Goal: Navigation & Orientation: Find specific page/section

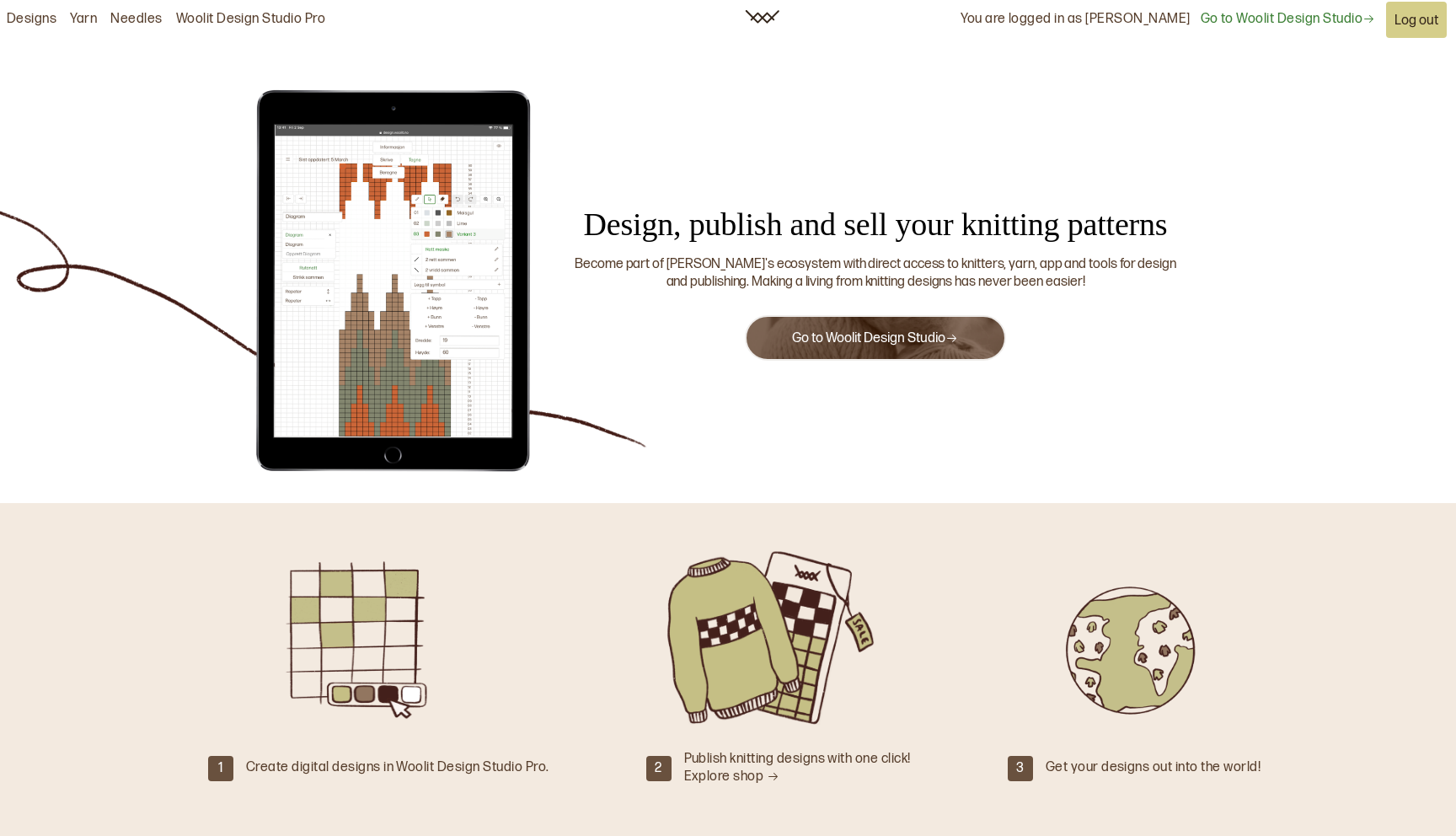
click at [1234, 21] on link "Go to Woolit Design Studio" at bounding box center [1287, 20] width 174 height 18
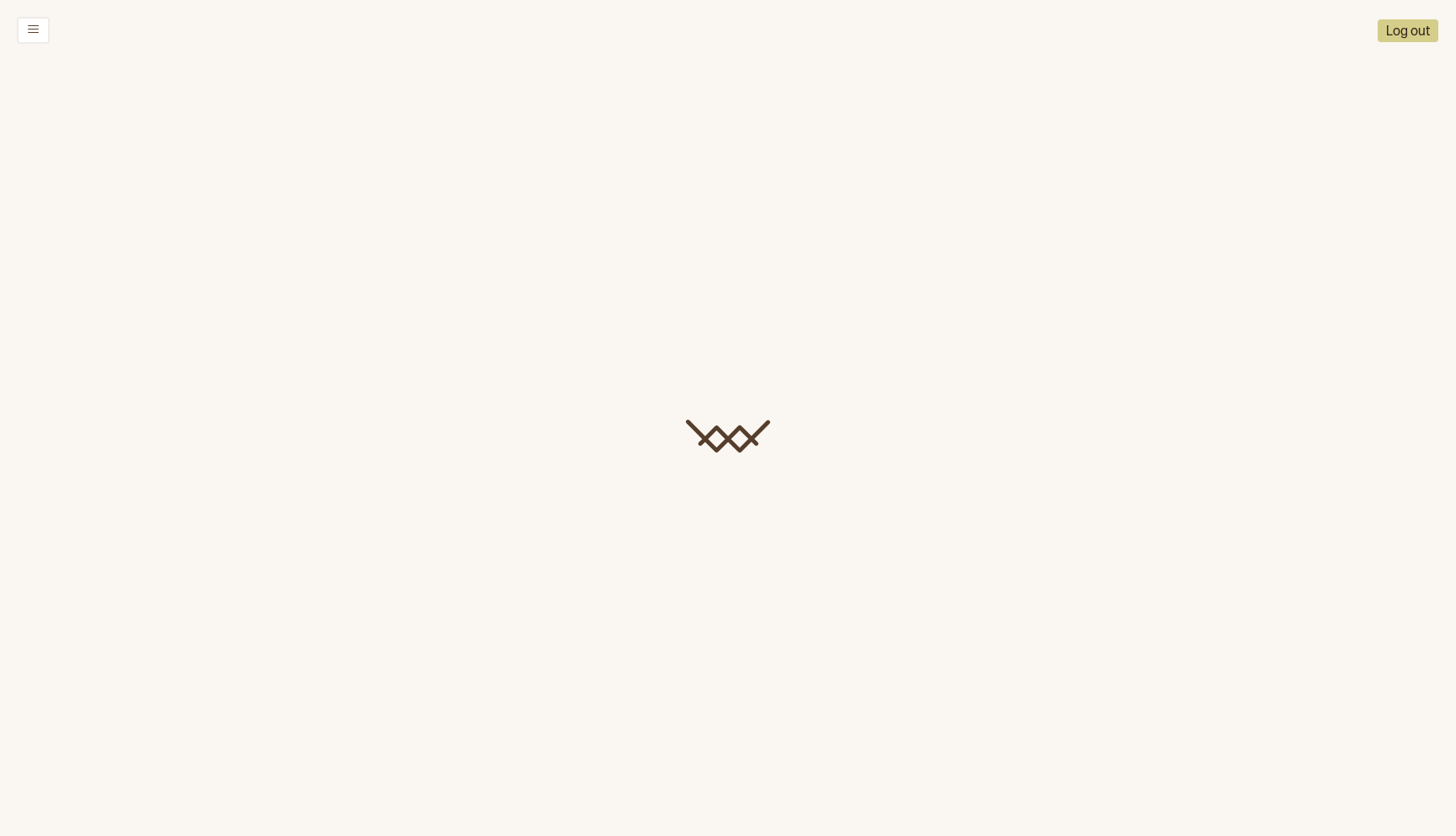
click at [110, 229] on div at bounding box center [728, 479] width 1456 height 836
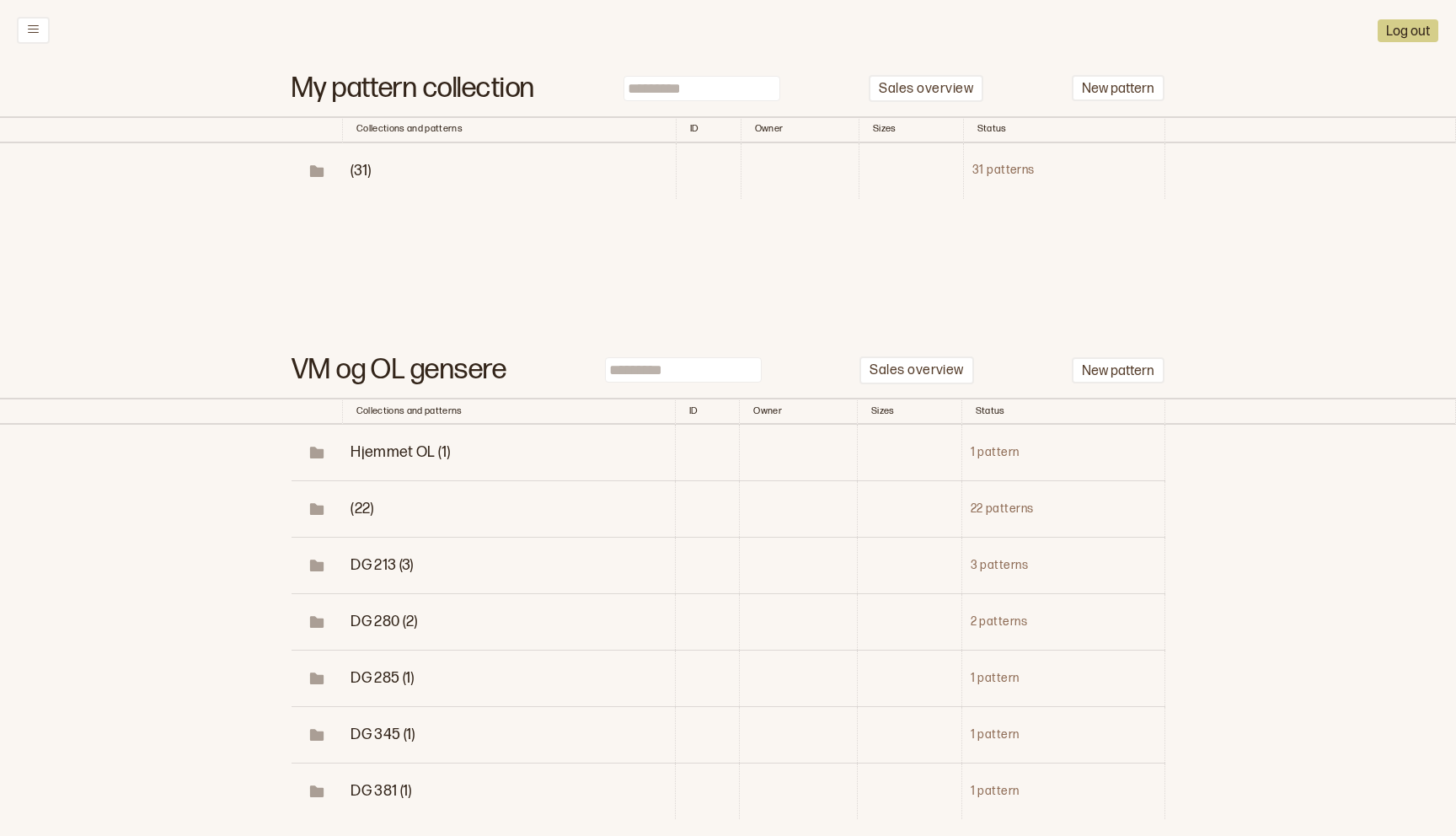
click at [362, 172] on span "(31)" at bounding box center [360, 170] width 21 height 18
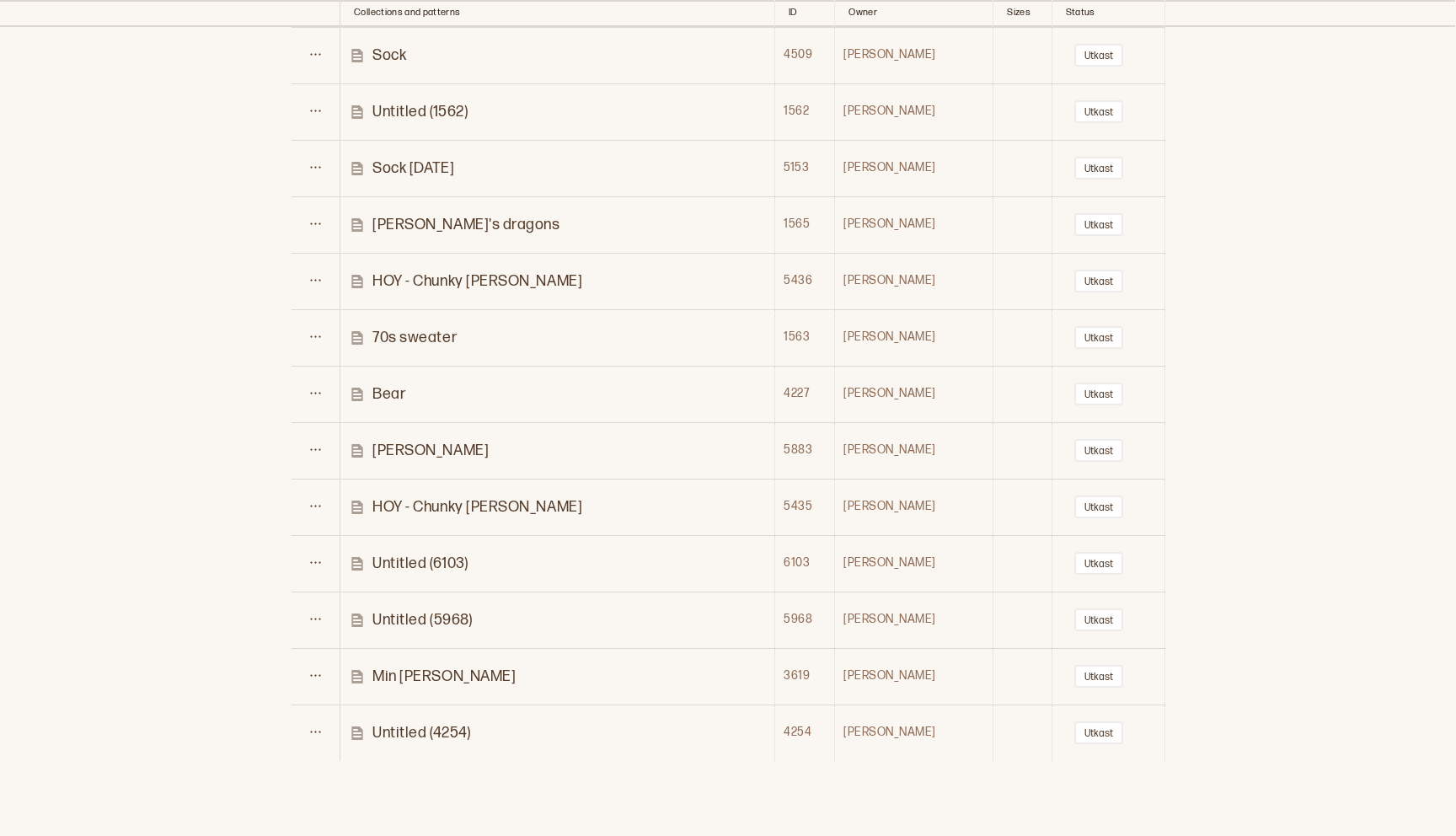
scroll to position [1182, 0]
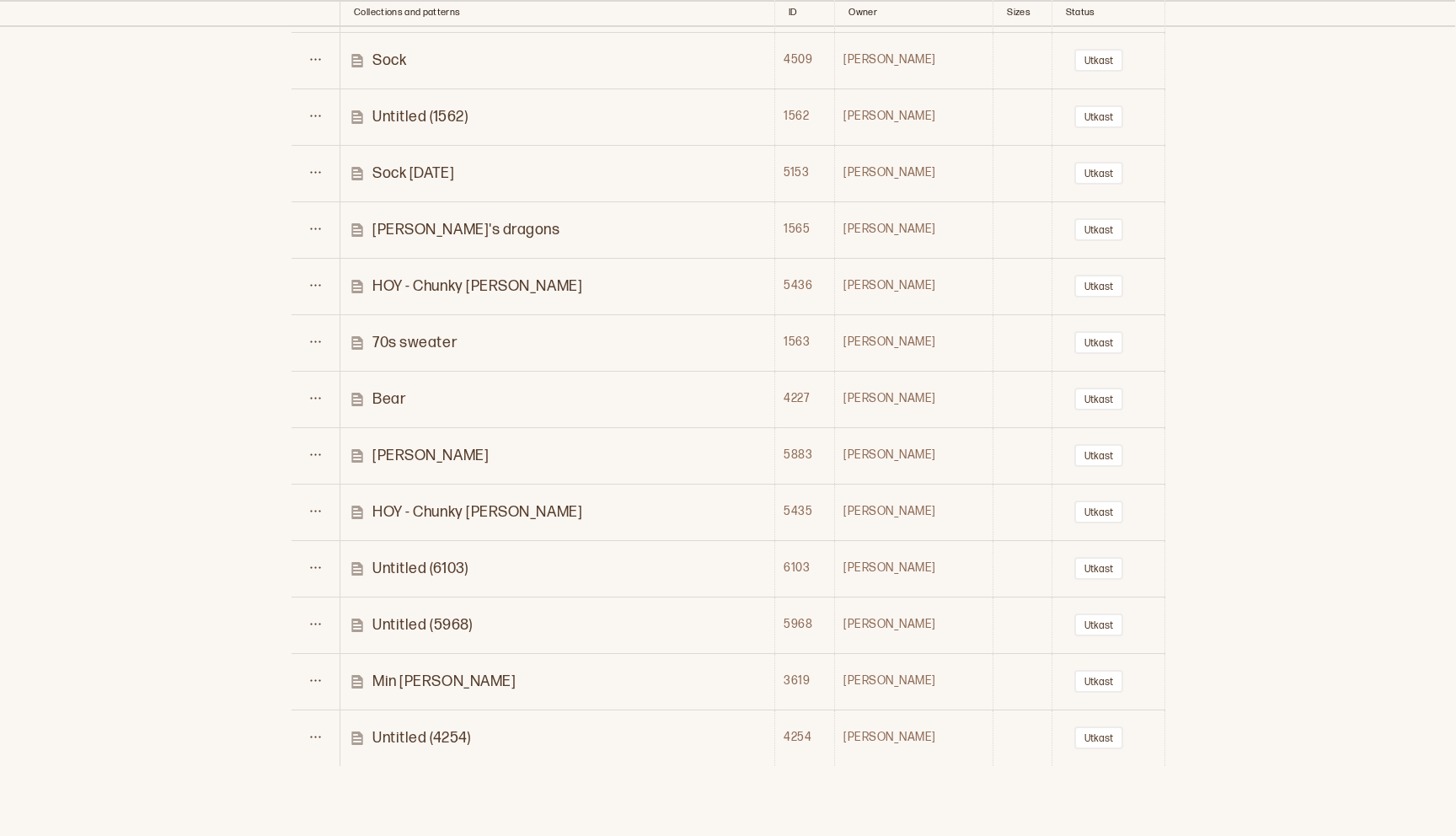
click at [433, 733] on p "Untitled (4254)" at bounding box center [421, 738] width 97 height 20
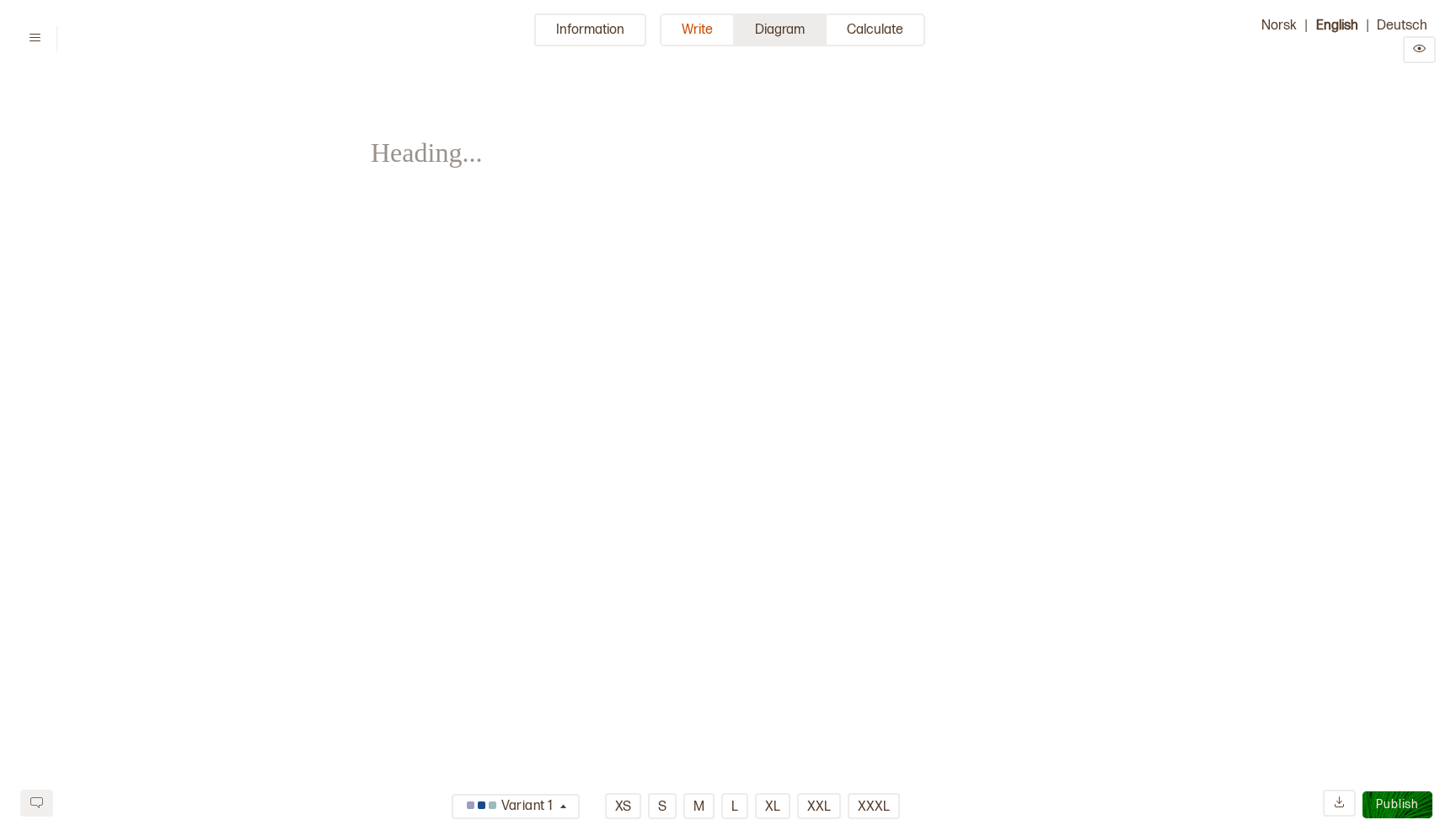
click at [770, 34] on button "Diagram" at bounding box center [780, 30] width 91 height 32
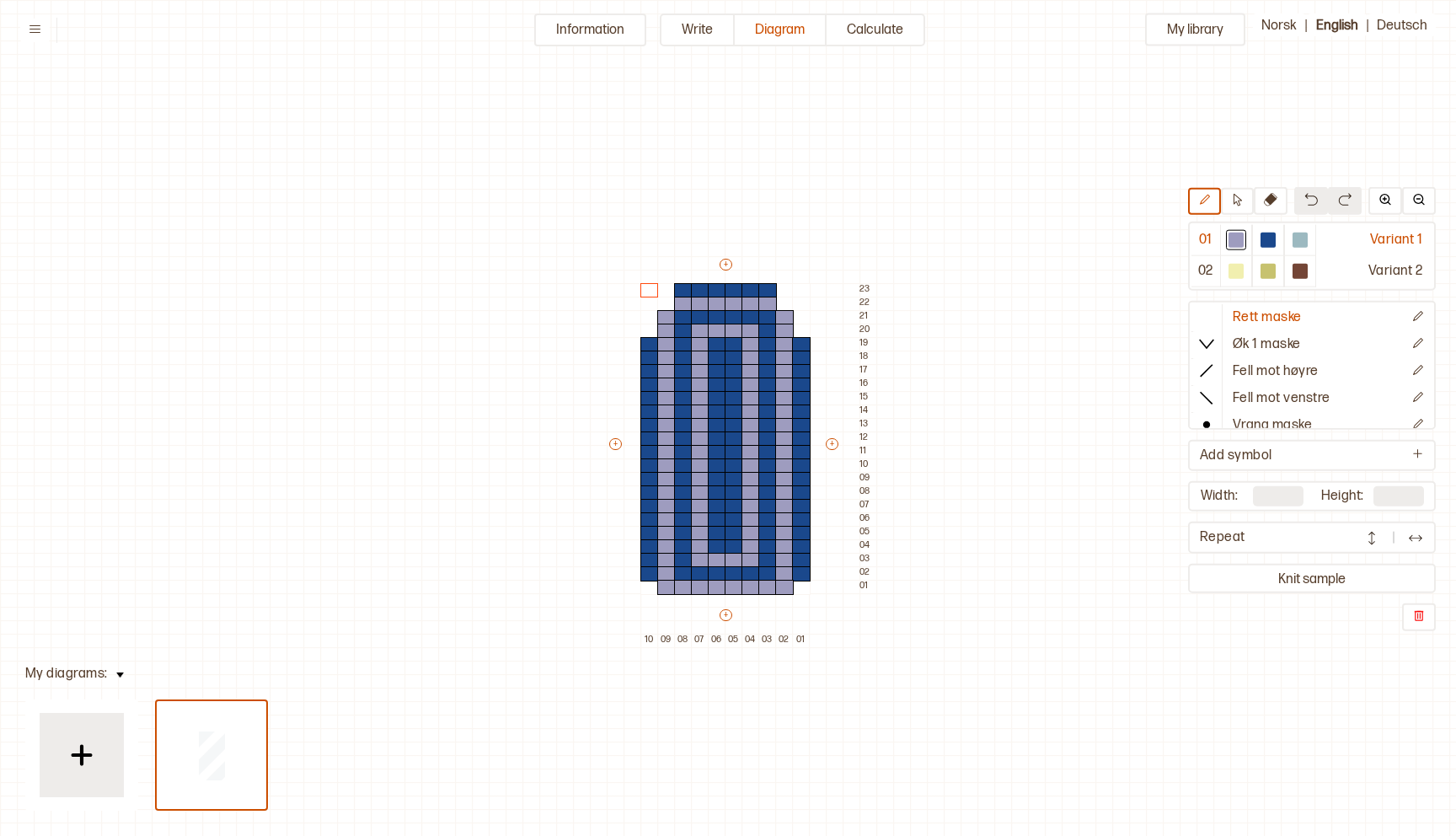
scroll to position [128, 14]
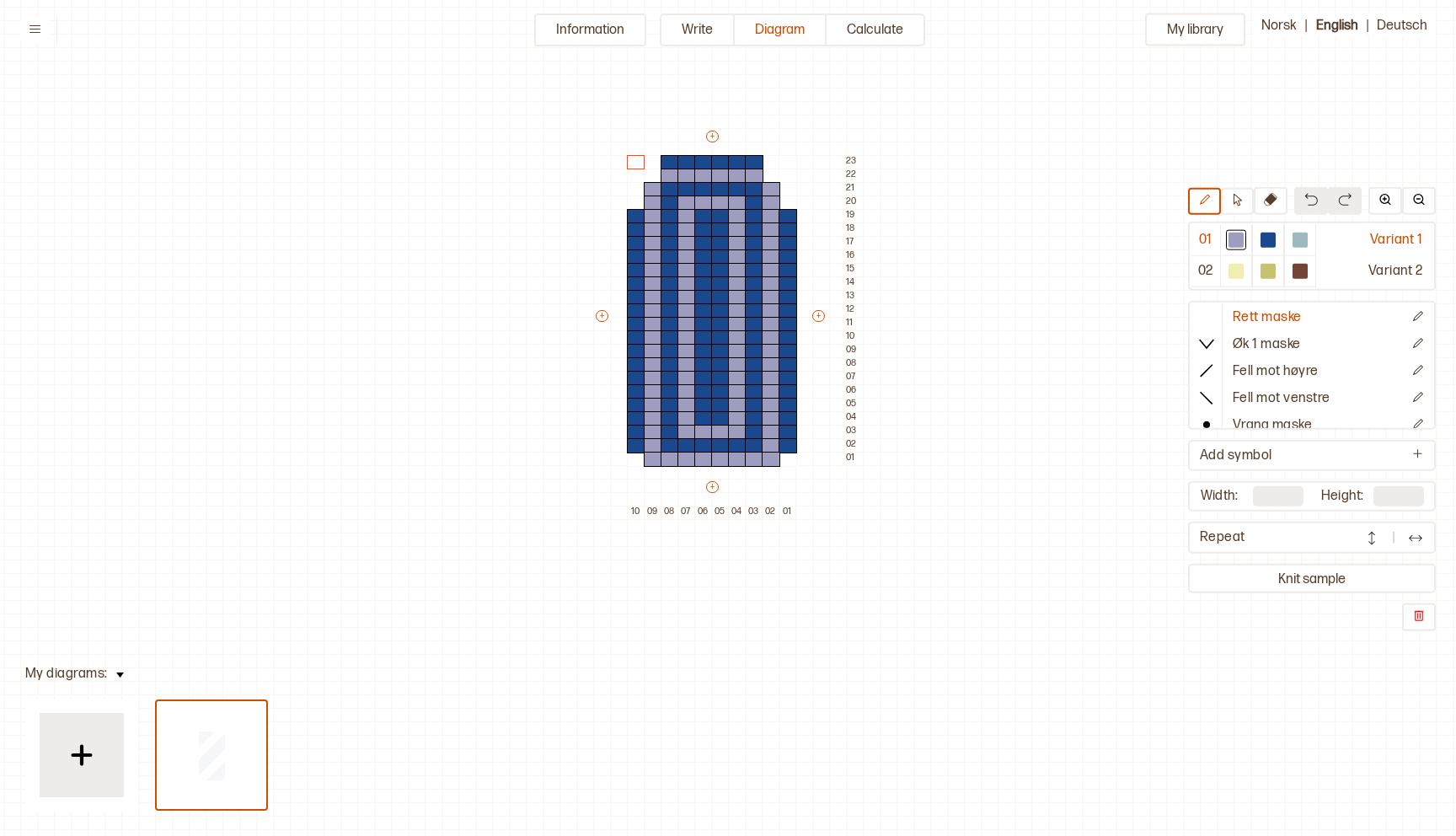
click at [31, 23] on icon at bounding box center [34, 29] width 13 height 13
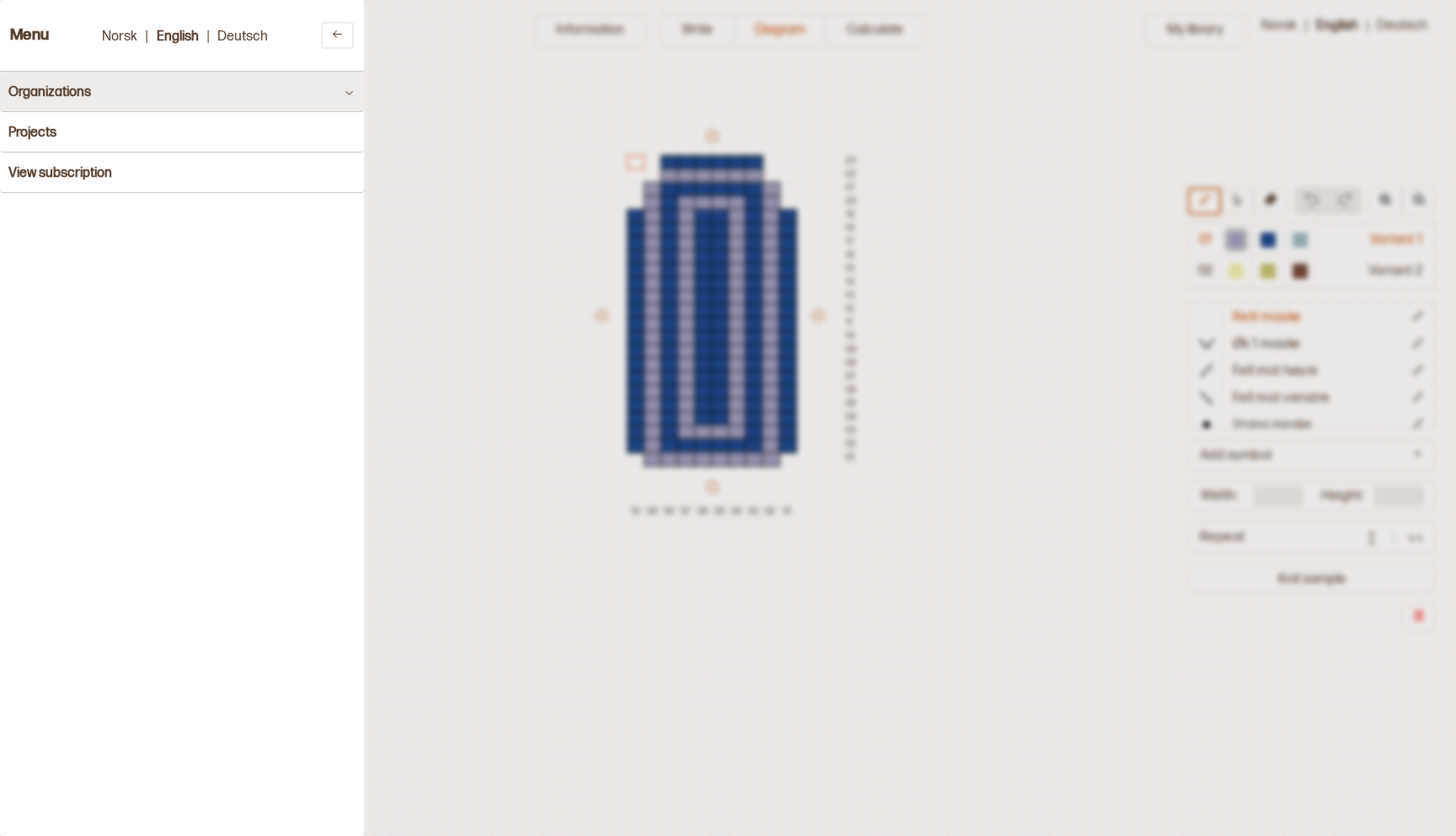
click at [40, 102] on button "Organizations" at bounding box center [182, 91] width 364 height 40
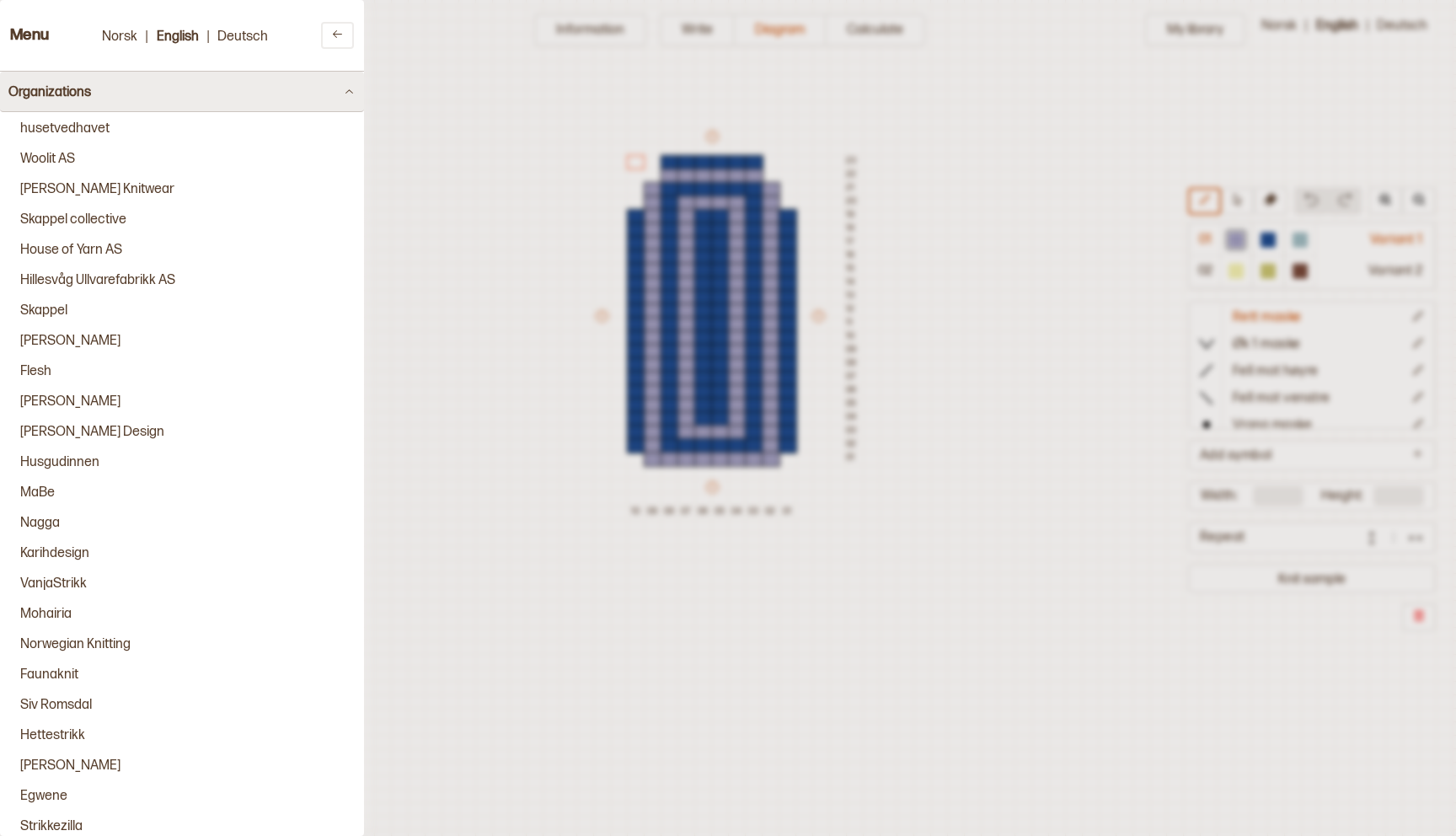
click at [40, 102] on button "Organizations" at bounding box center [182, 91] width 364 height 40
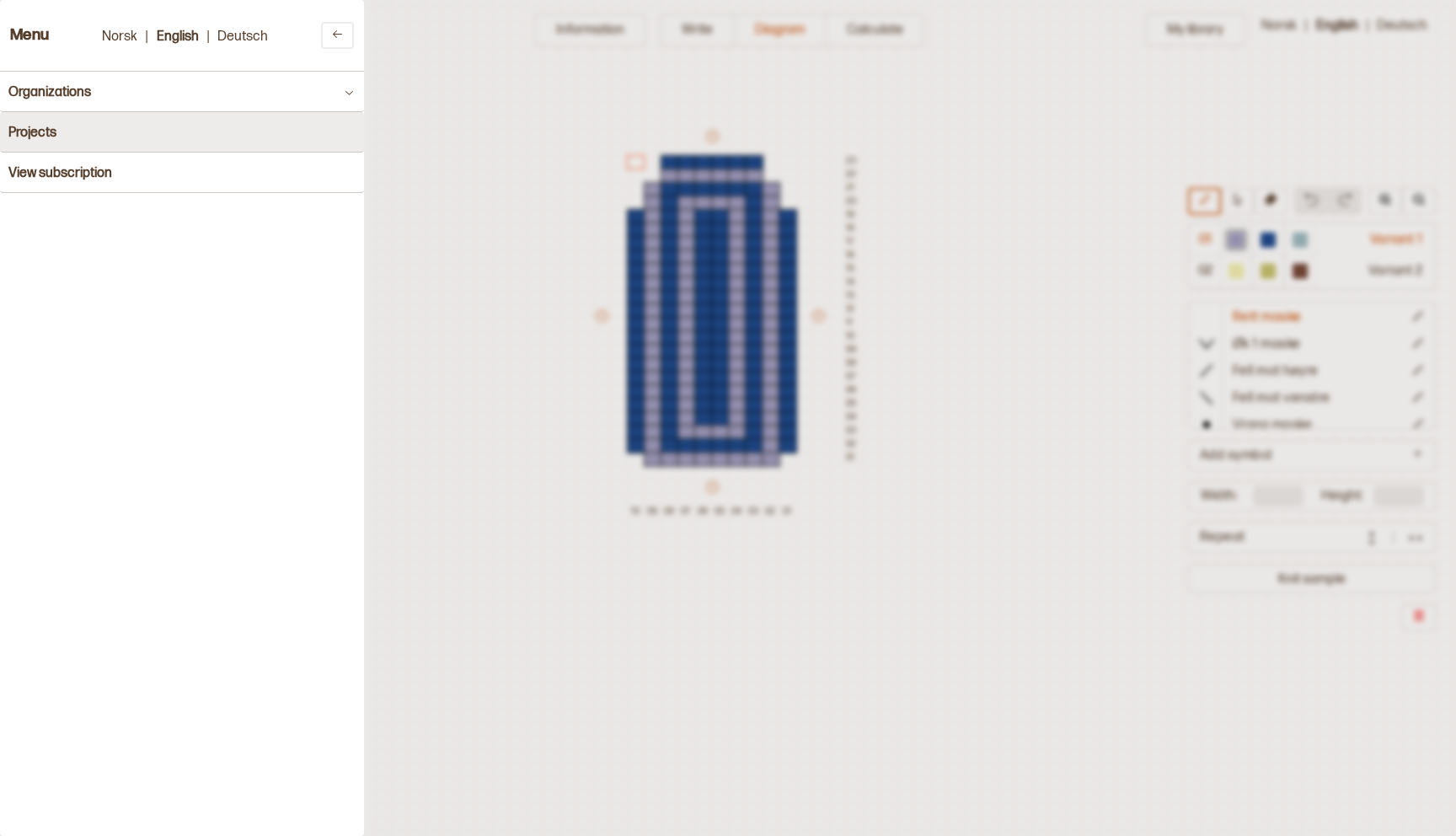
click at [33, 138] on h4 "Projects" at bounding box center [32, 133] width 48 height 16
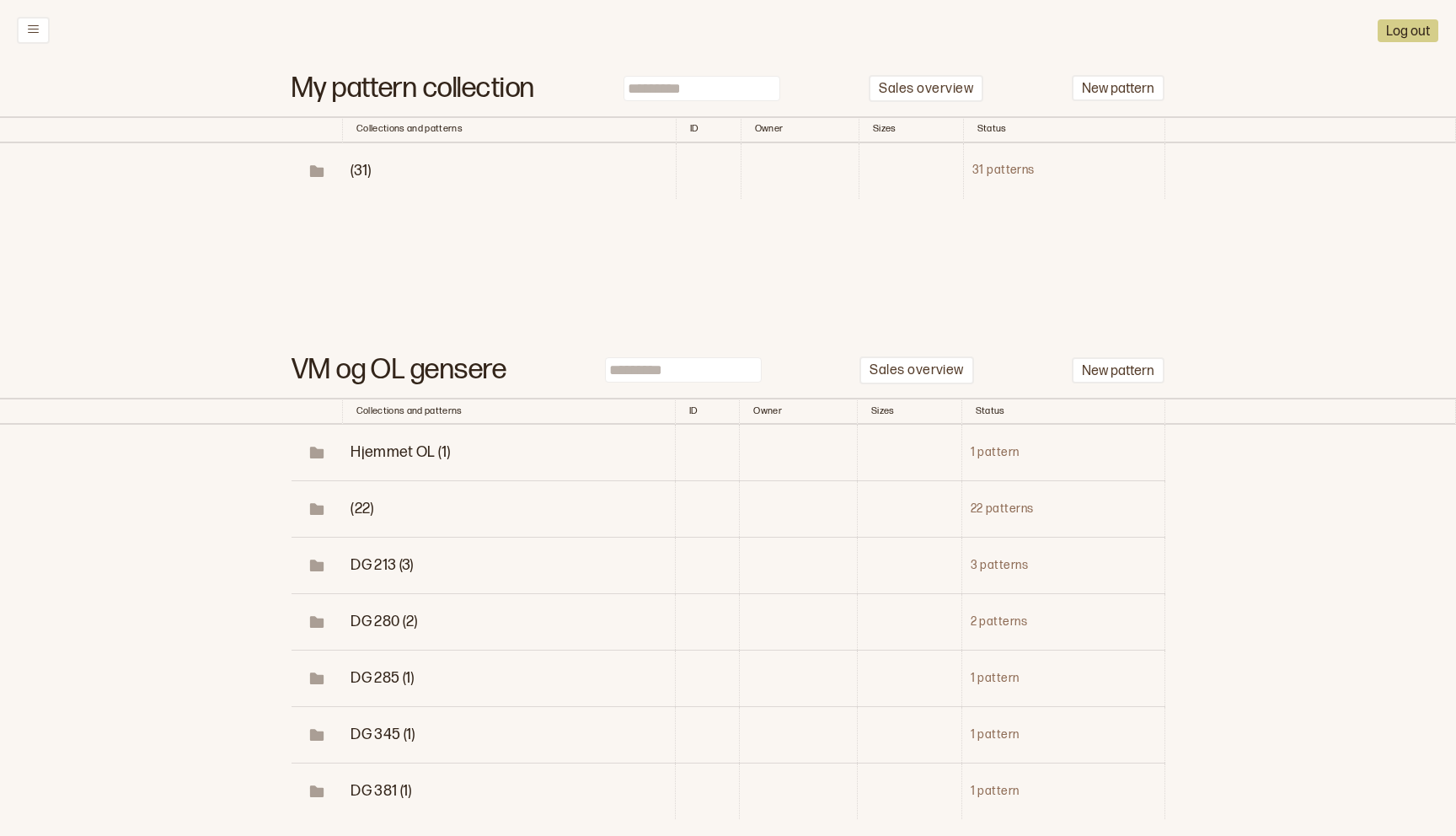
click at [365, 170] on span "(31)" at bounding box center [360, 170] width 21 height 18
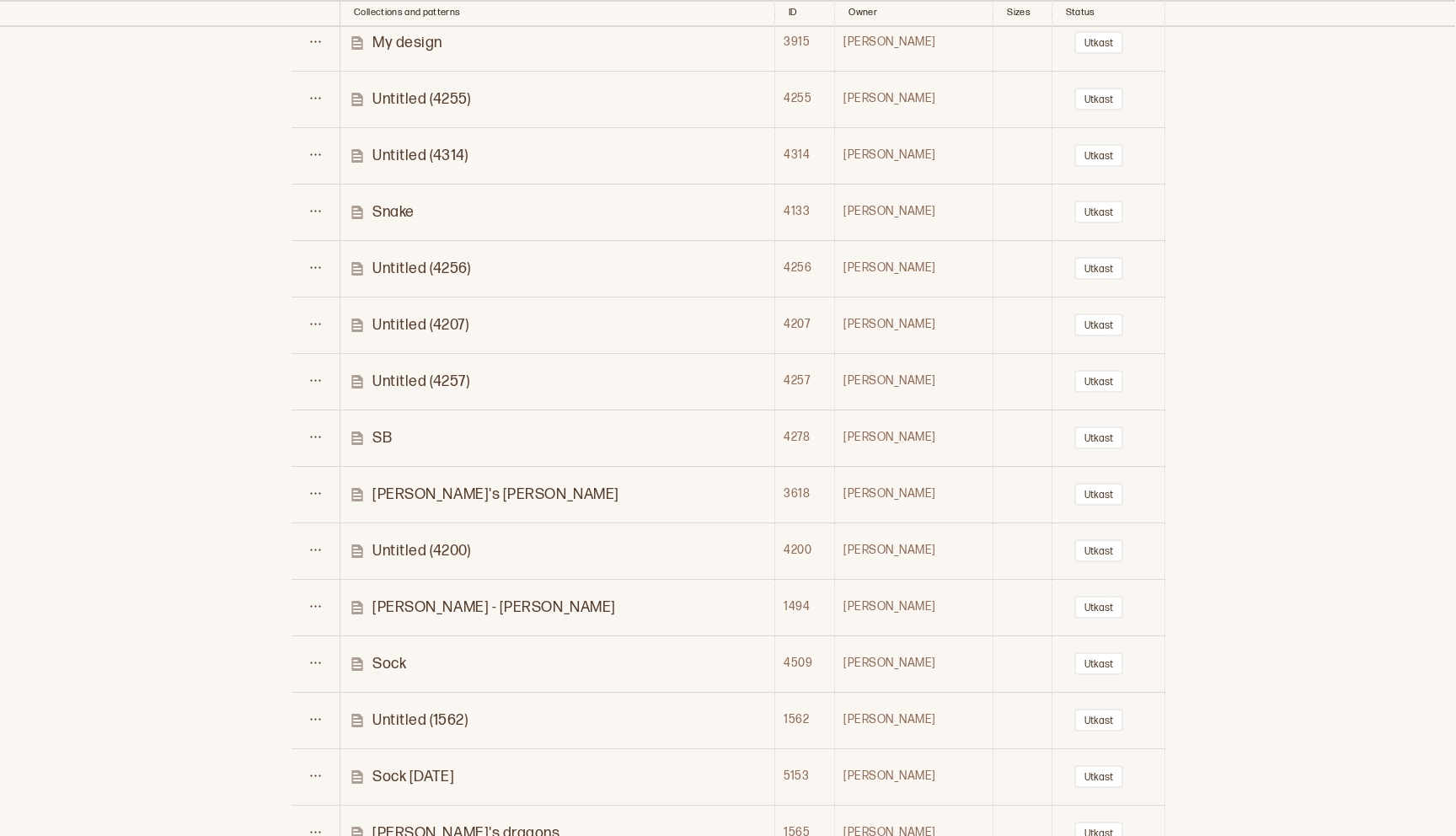
scroll to position [591, 0]
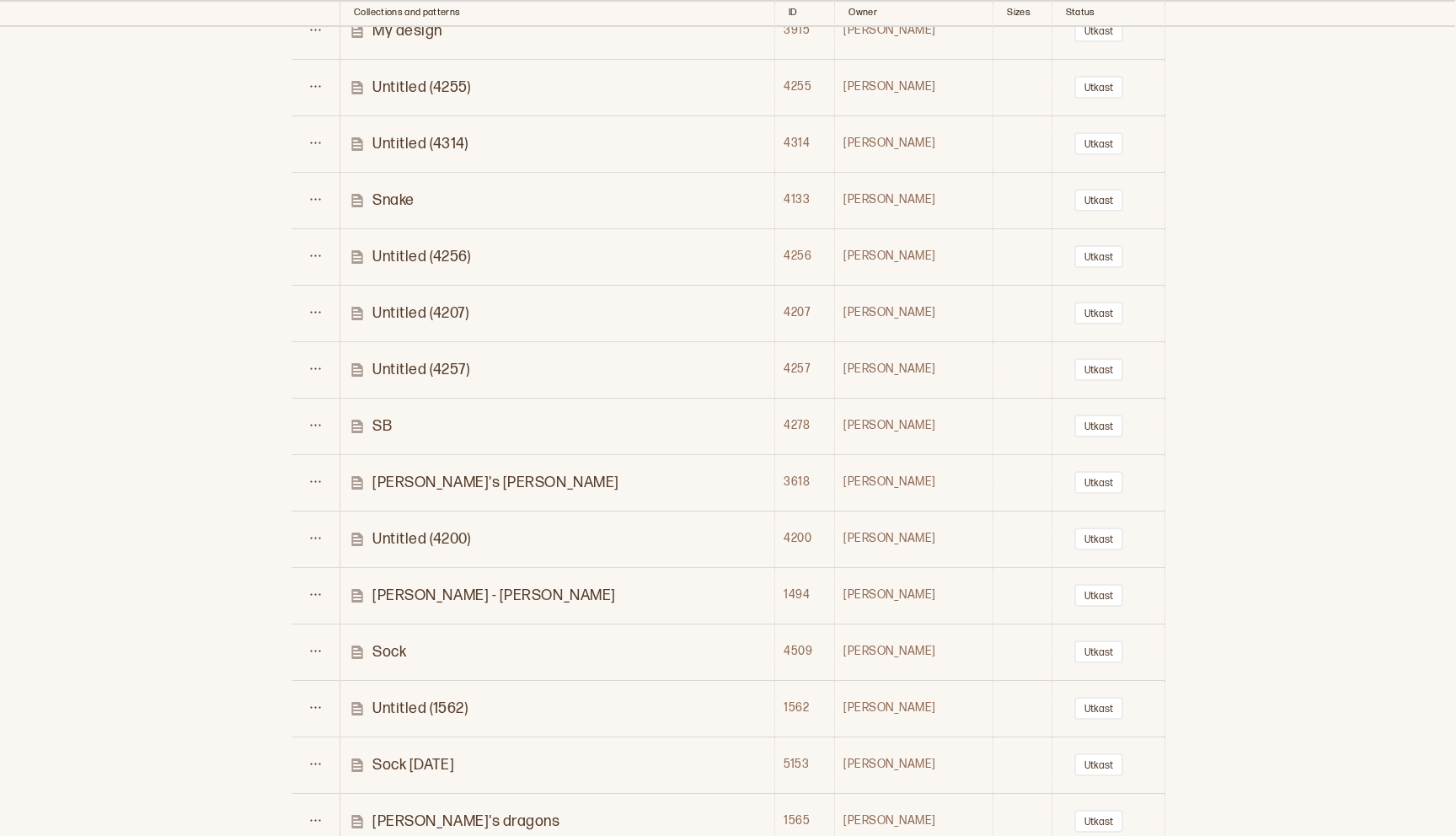
click at [438, 479] on p "[PERSON_NAME]'s [PERSON_NAME]" at bounding box center [496, 482] width 247 height 20
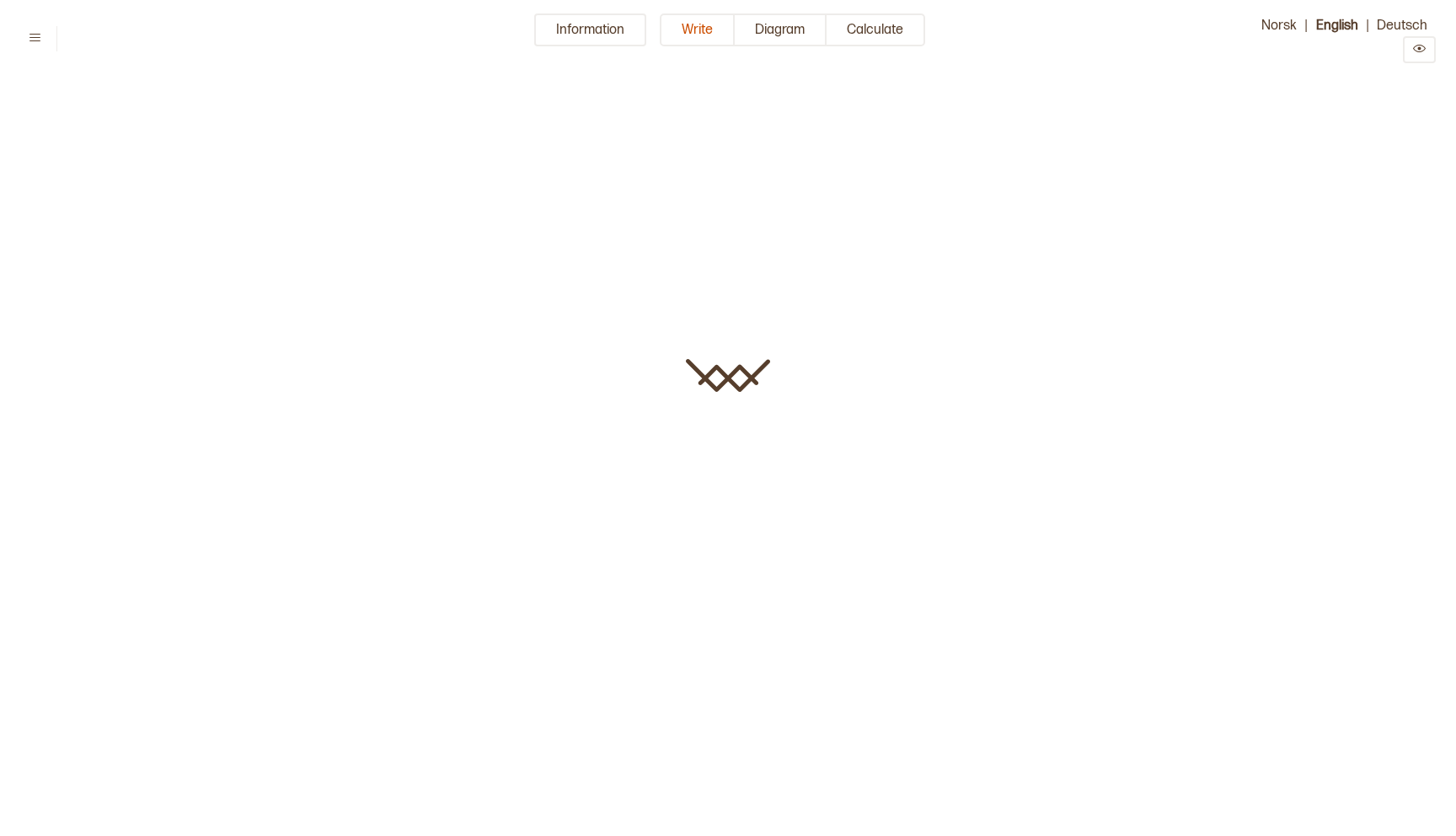
type input "**********"
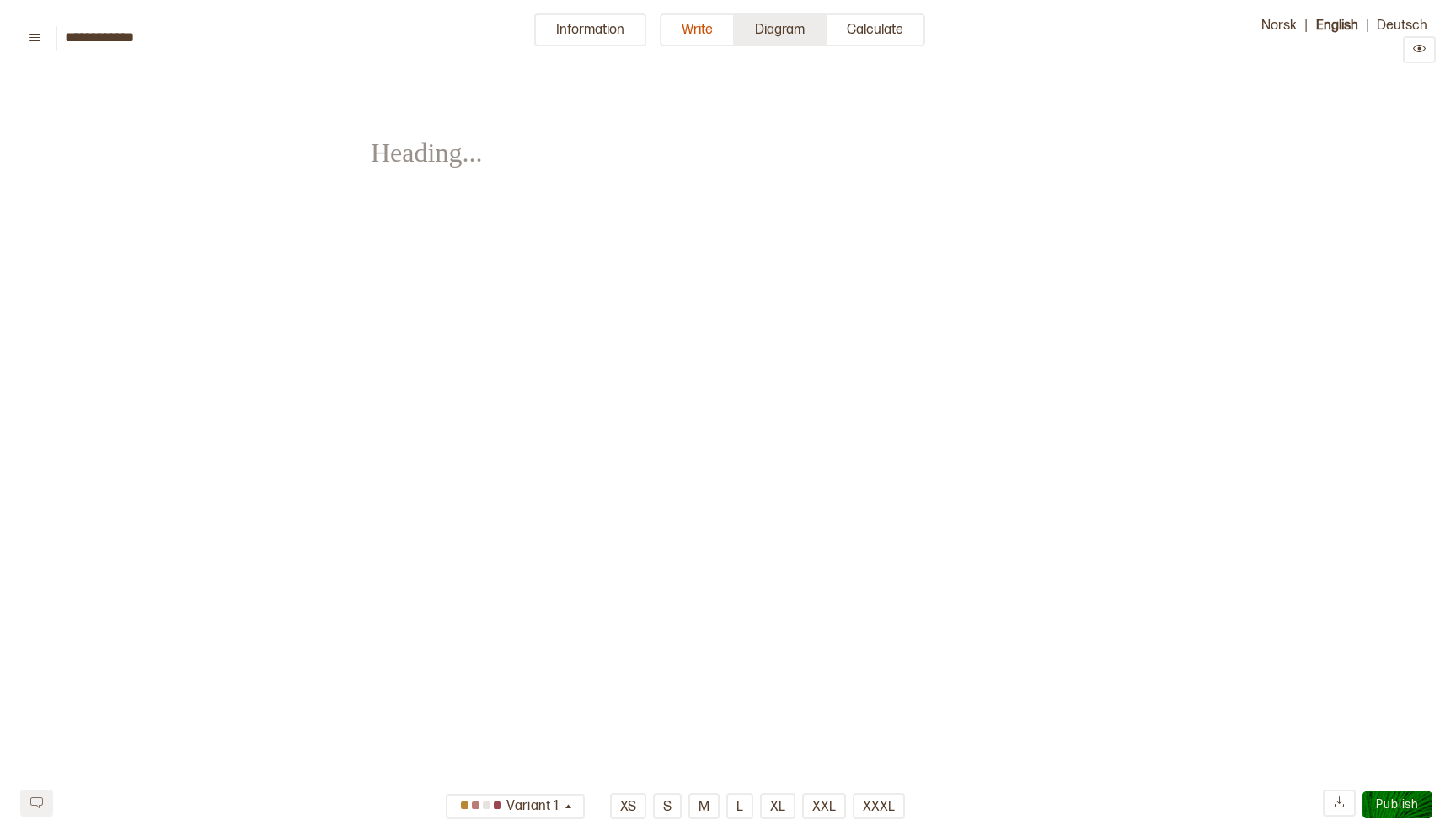
click at [753, 39] on button "Diagram" at bounding box center [780, 30] width 91 height 32
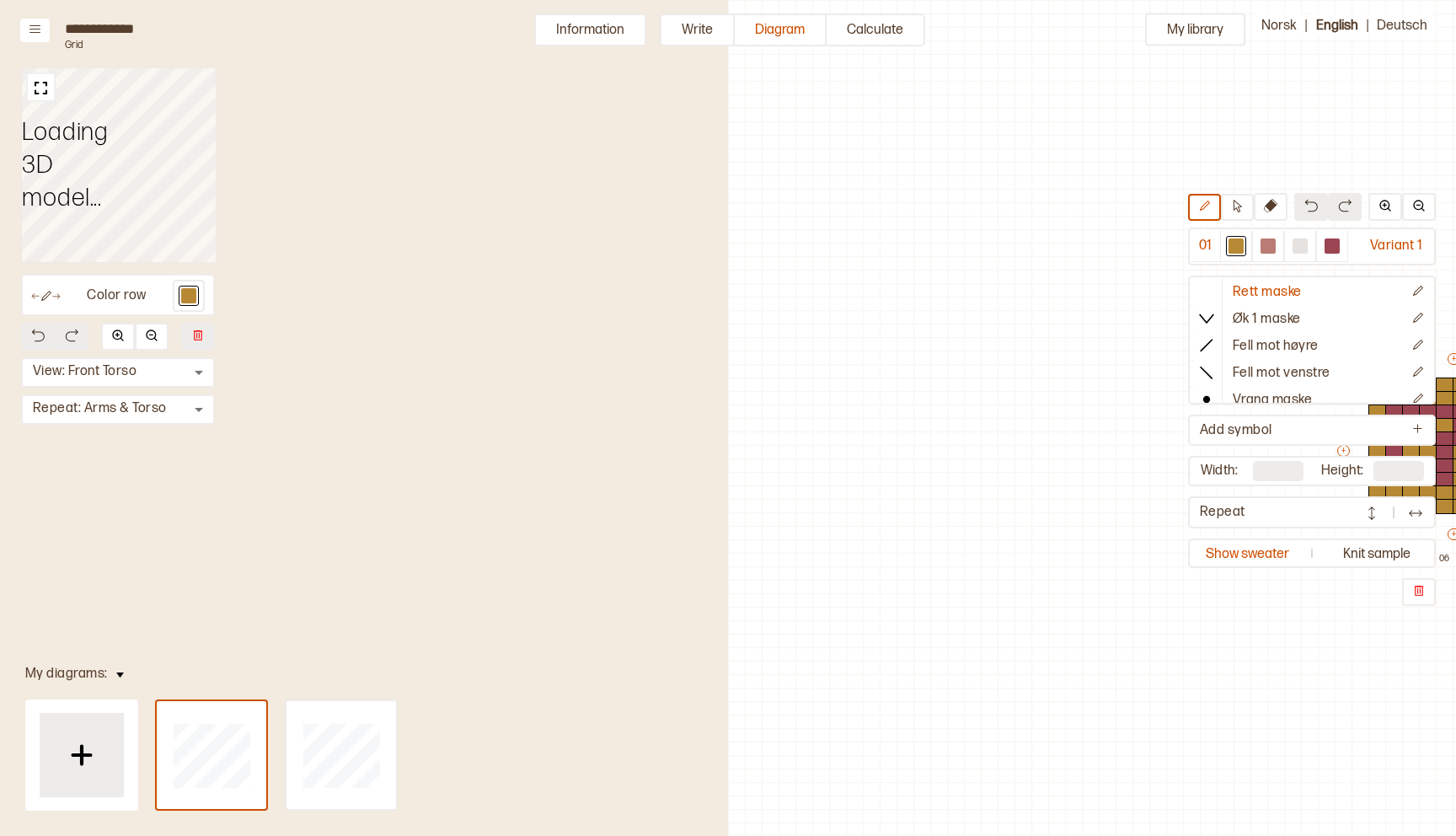
scroll to position [40, 513]
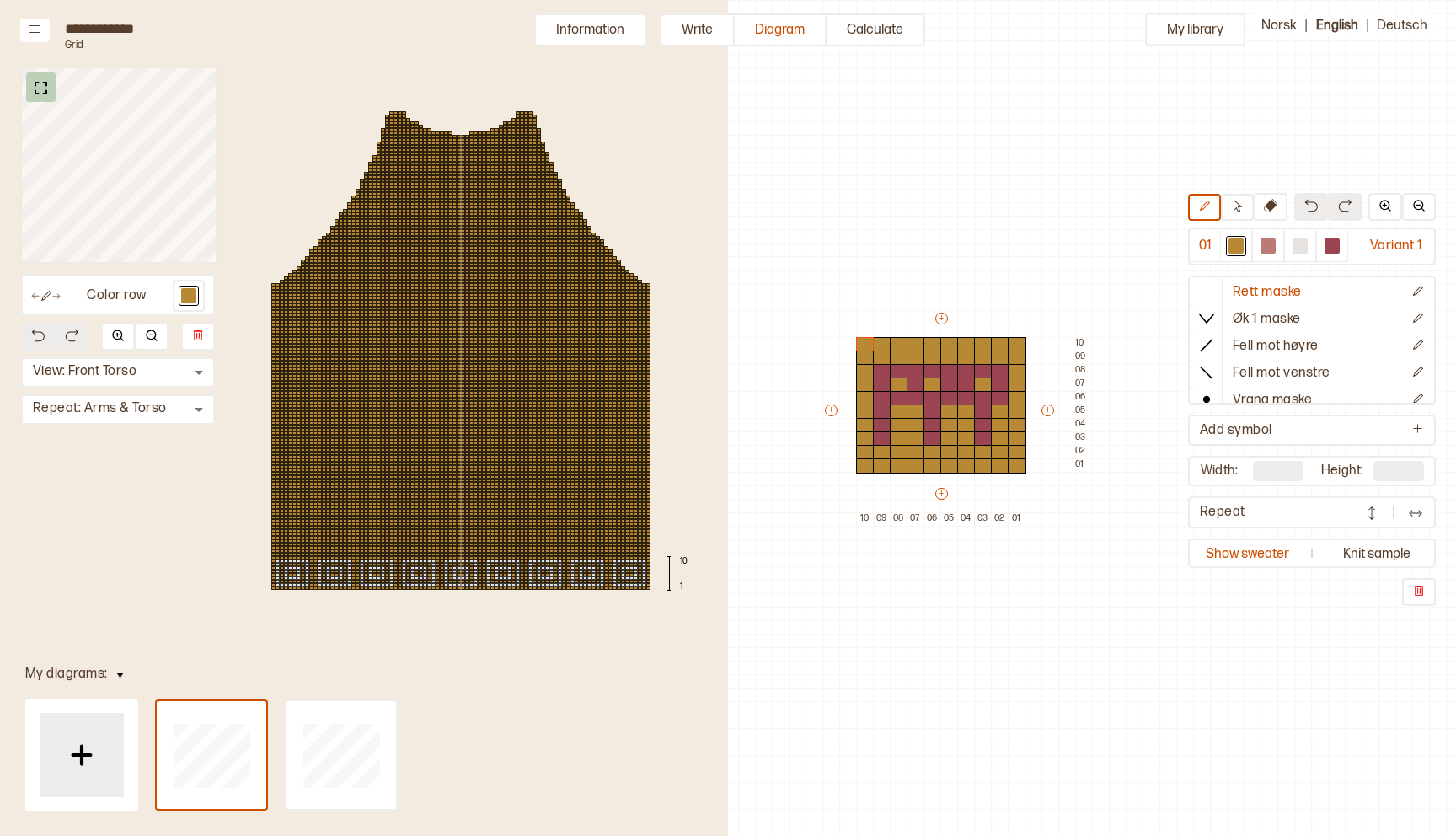
click at [41, 88] on img at bounding box center [40, 88] width 21 height 21
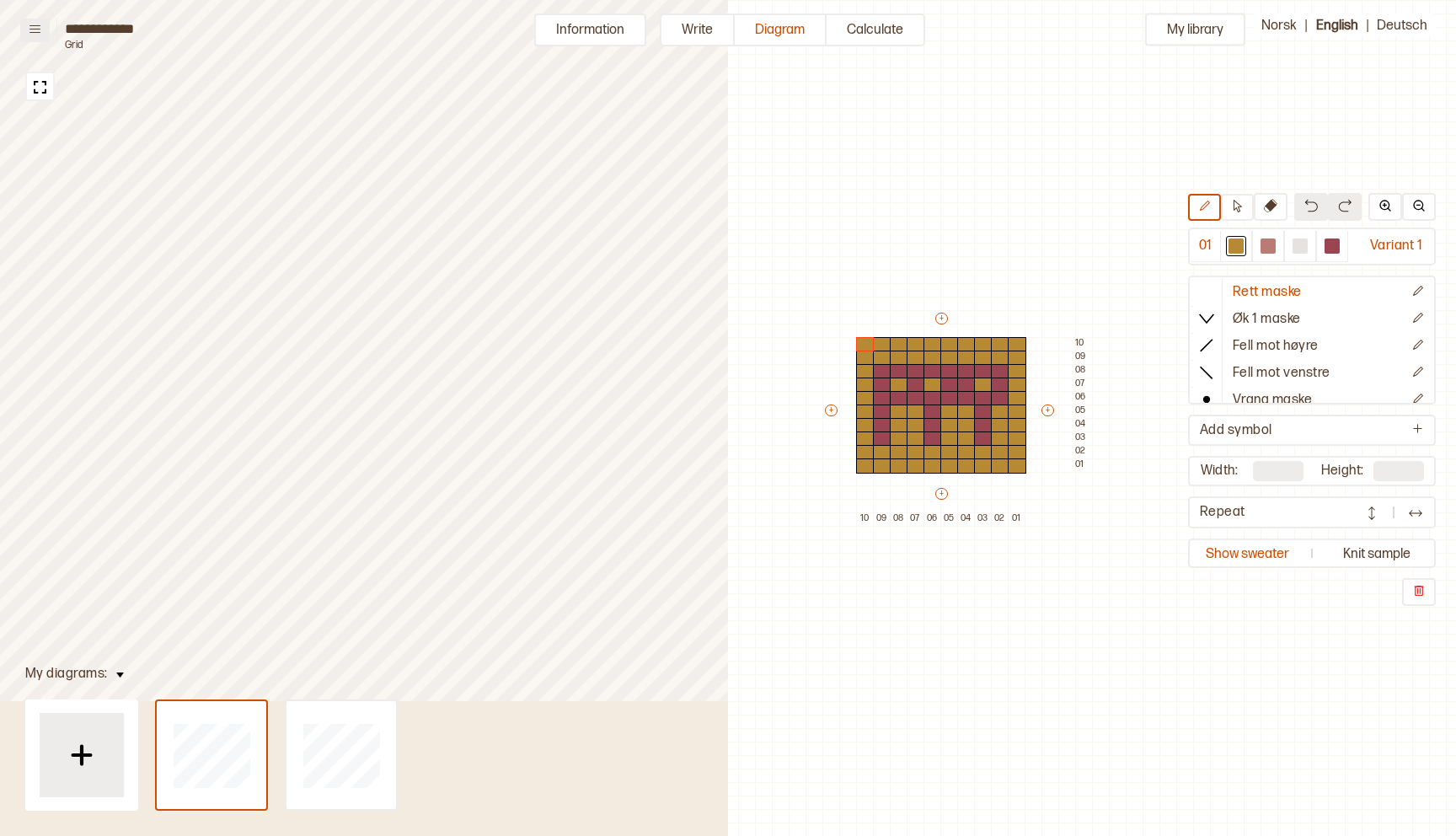
click at [40, 31] on icon at bounding box center [34, 29] width 13 height 13
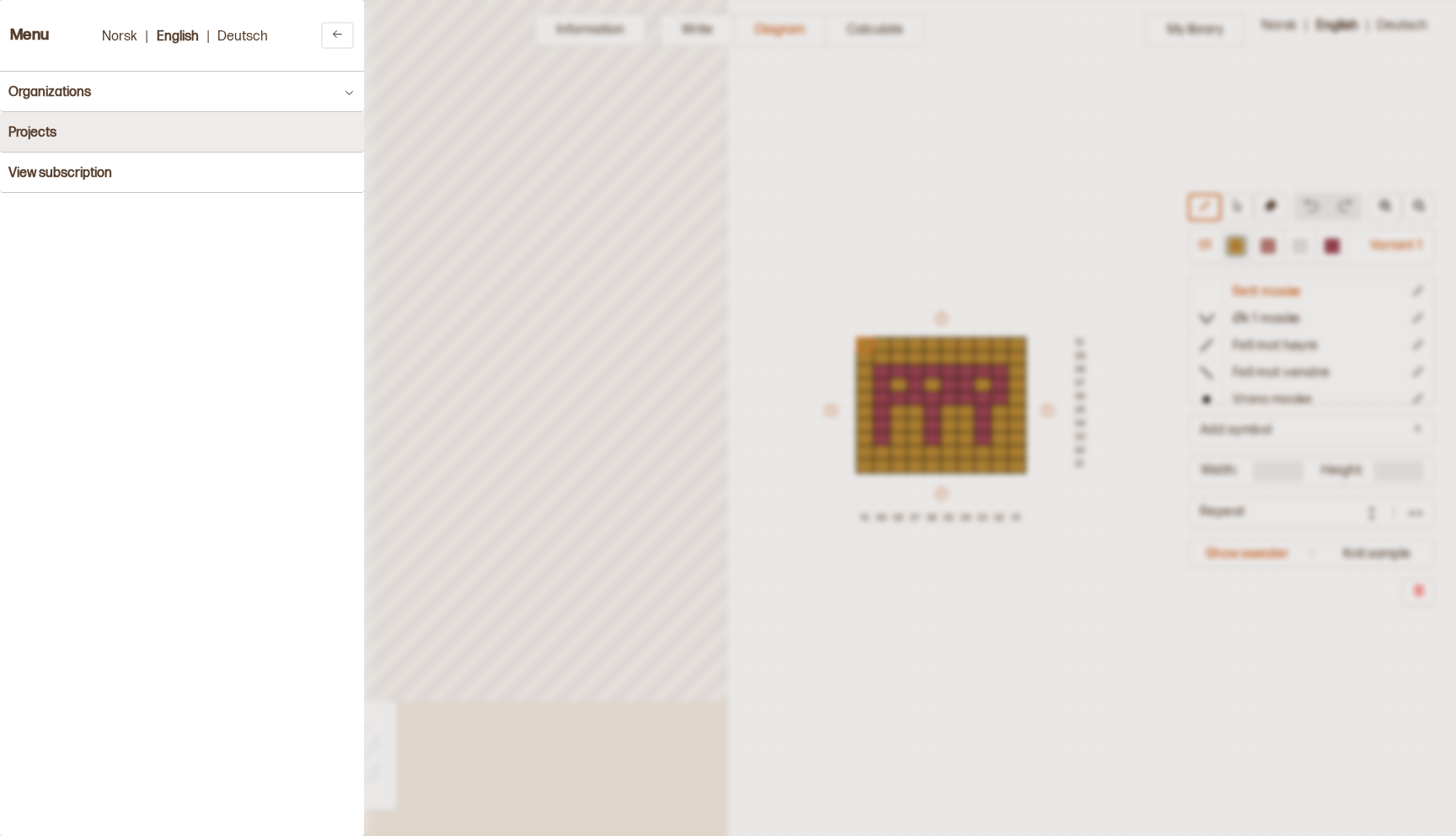
click at [35, 123] on button "Projects" at bounding box center [182, 132] width 364 height 40
